Goal: Transaction & Acquisition: Purchase product/service

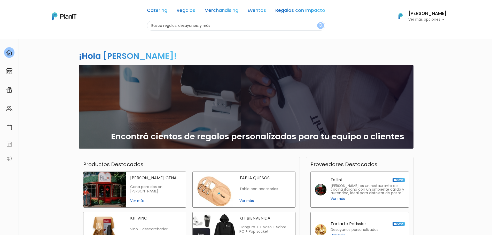
click at [217, 27] on input "text" at bounding box center [236, 26] width 178 height 10
type input "helado"
click at [317, 22] on button "submit" at bounding box center [320, 25] width 7 height 7
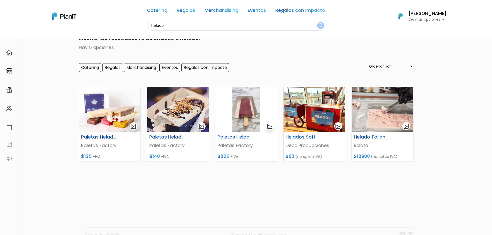
scroll to position [26, 0]
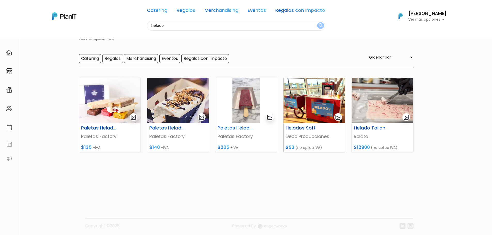
click at [310, 129] on h6 "Helados Soft" at bounding box center [303, 127] width 42 height 5
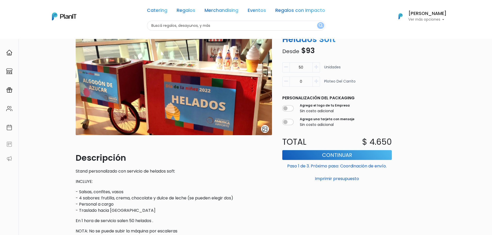
scroll to position [26, 0]
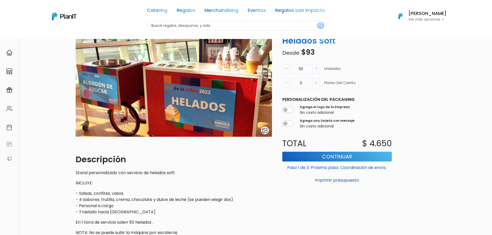
click at [316, 82] on icon "button" at bounding box center [316, 83] width 4 height 5
type input "1"
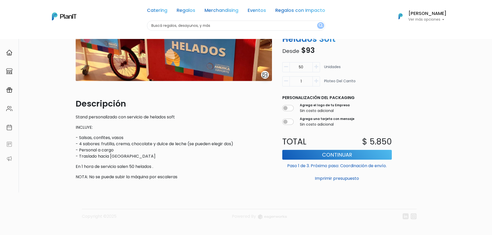
scroll to position [86, 0]
